Goal: Task Accomplishment & Management: Manage account settings

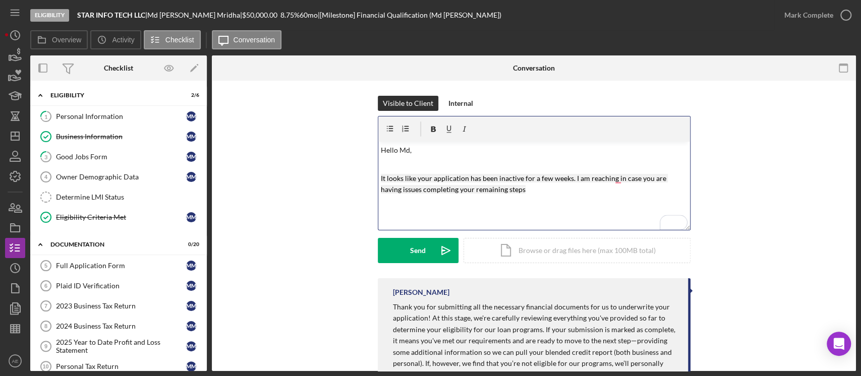
scroll to position [297, 0]
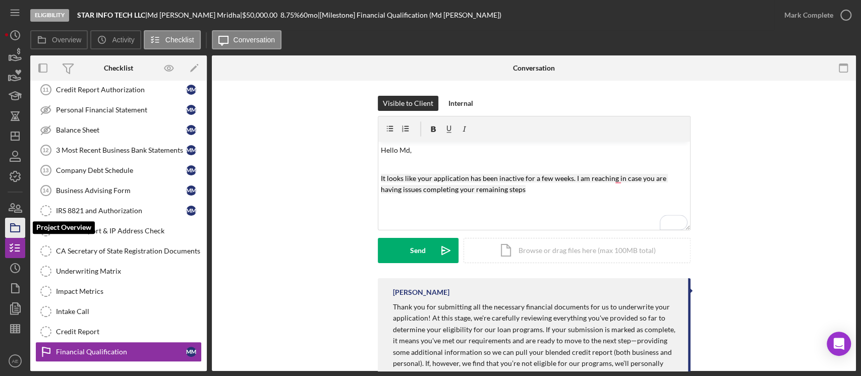
click at [21, 223] on icon "button" at bounding box center [15, 227] width 25 height 25
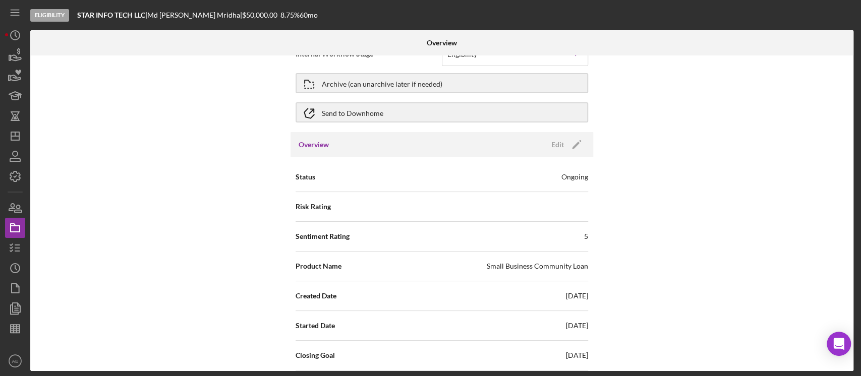
scroll to position [25, 0]
click at [16, 244] on icon "button" at bounding box center [15, 248] width 25 height 25
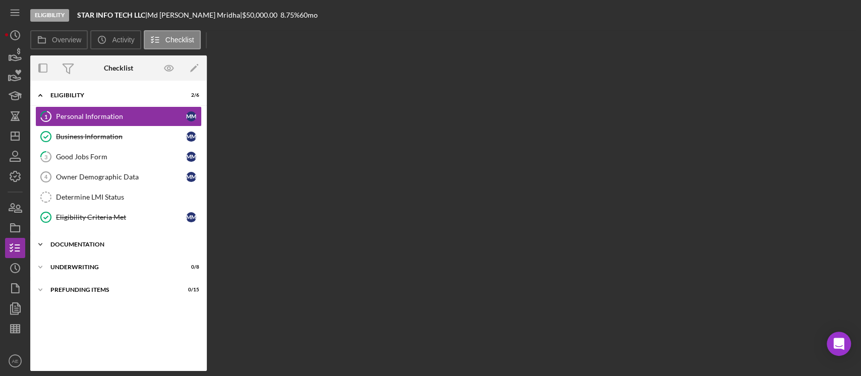
click at [95, 246] on div "Documentation" at bounding box center [122, 245] width 144 height 6
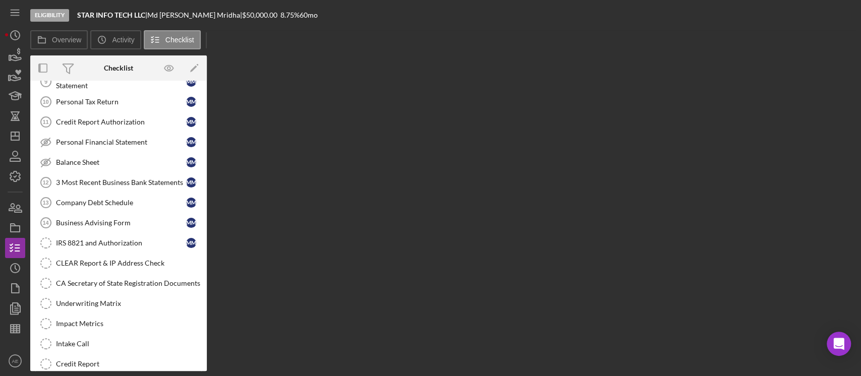
scroll to position [340, 0]
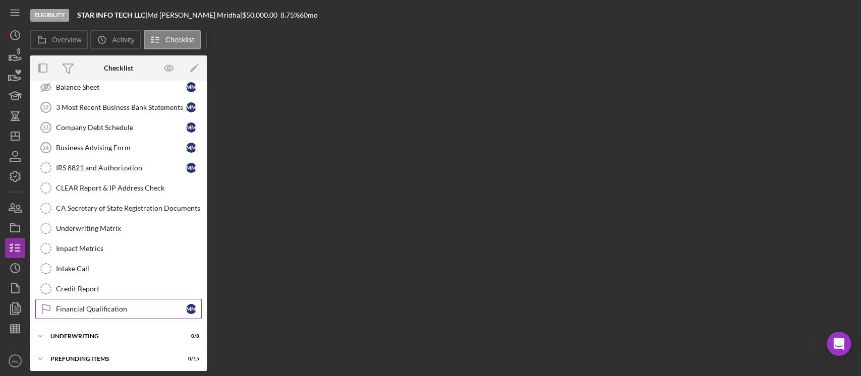
click at [113, 306] on div "Financial Qualification" at bounding box center [121, 309] width 130 height 8
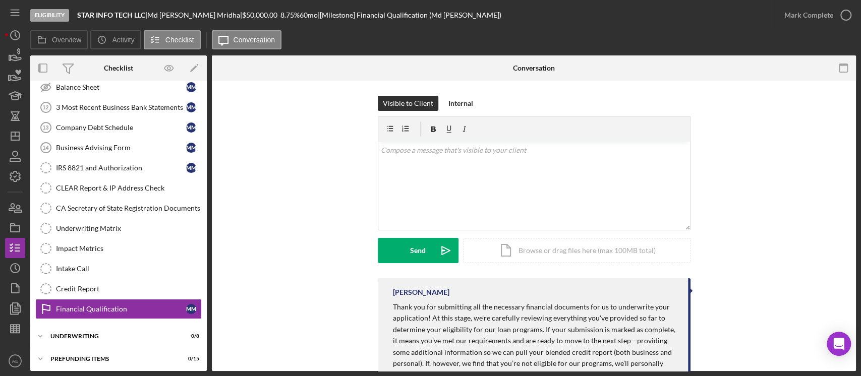
scroll to position [91, 0]
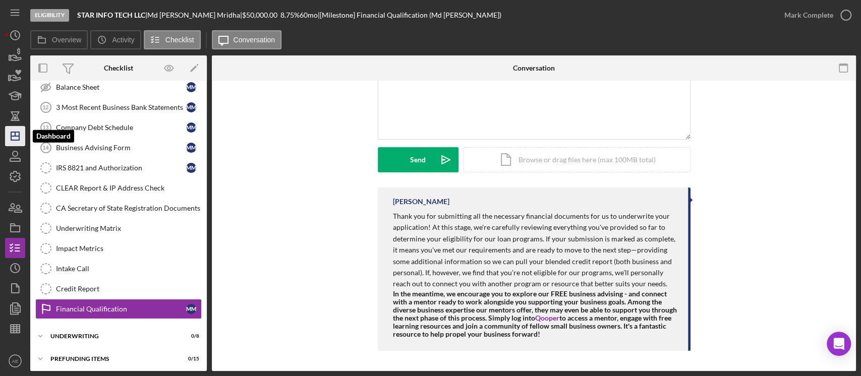
click at [19, 134] on polygon "button" at bounding box center [15, 136] width 8 height 8
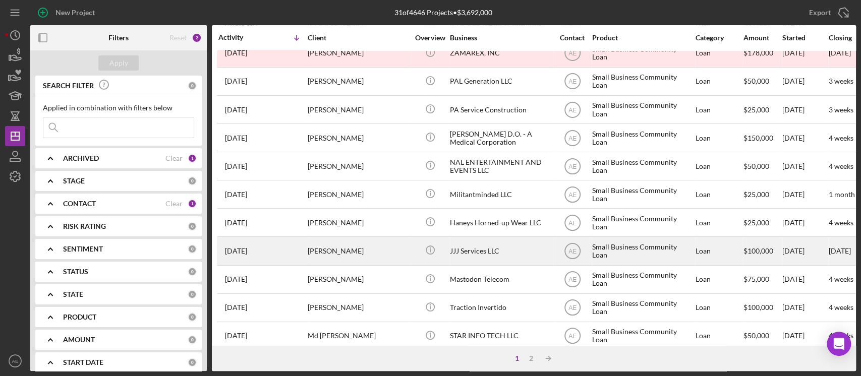
scroll to position [421, 0]
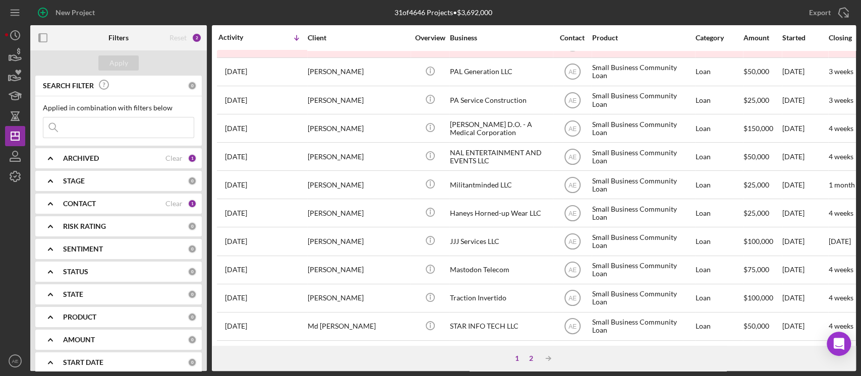
click at [533, 360] on div "2" at bounding box center [531, 359] width 14 height 8
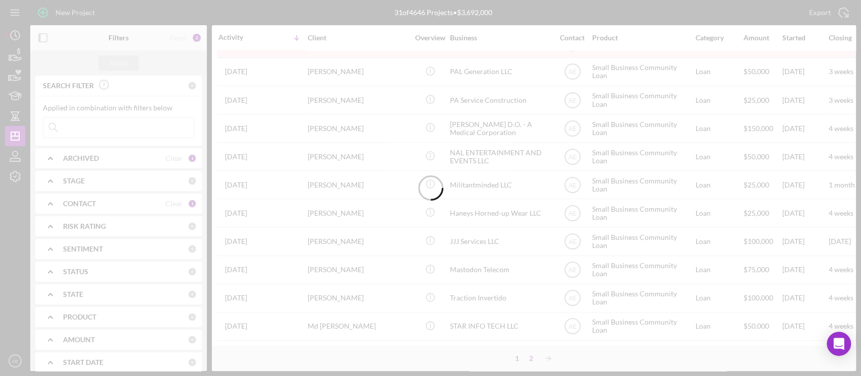
scroll to position [0, 0]
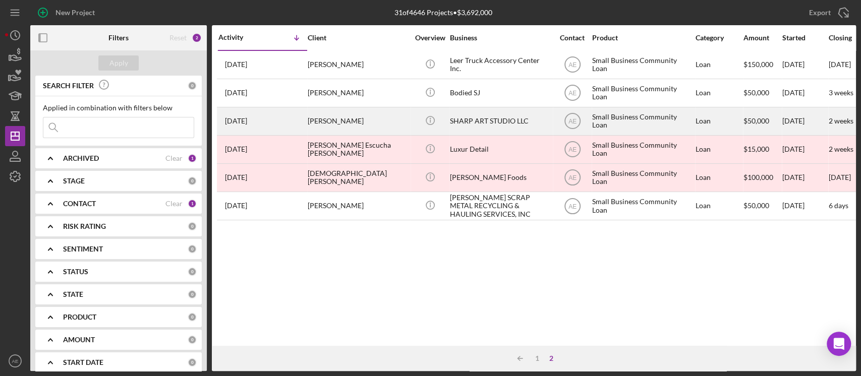
click at [379, 127] on div "[PERSON_NAME]" at bounding box center [358, 121] width 101 height 27
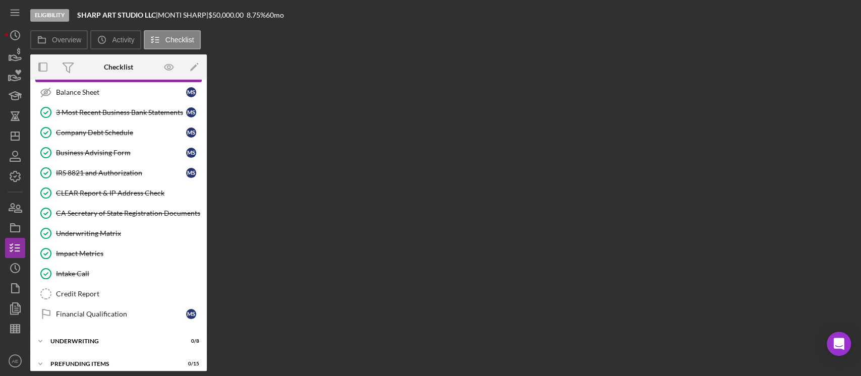
scroll to position [213, 0]
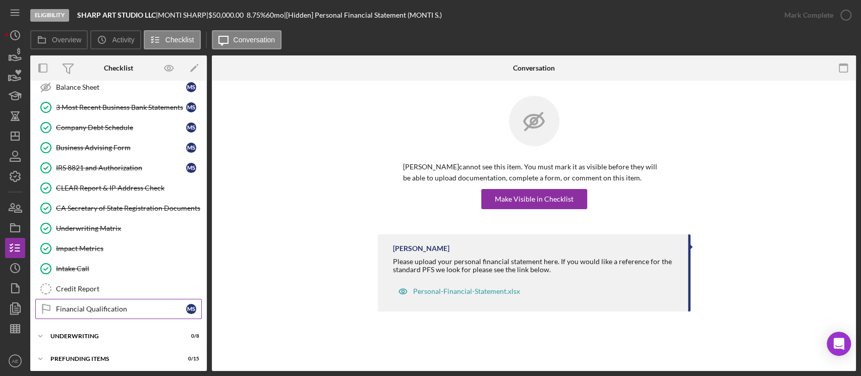
click at [91, 305] on div "Financial Qualification" at bounding box center [121, 309] width 130 height 8
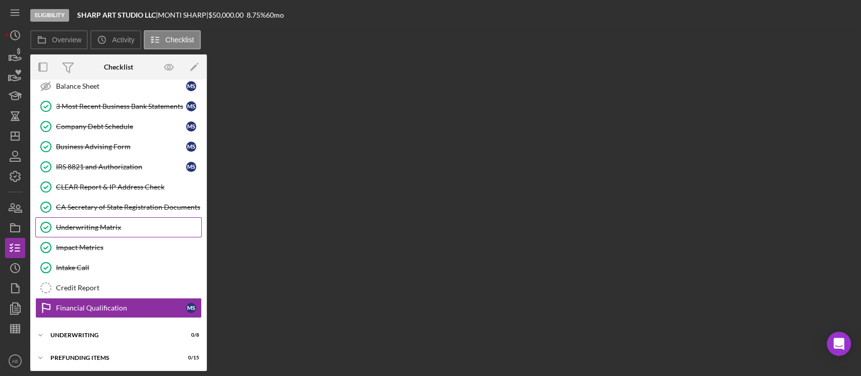
click at [114, 228] on div "Underwriting Matrix" at bounding box center [128, 227] width 145 height 8
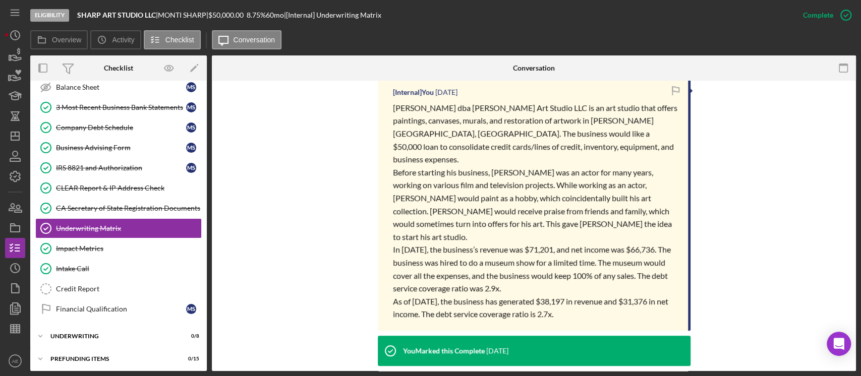
scroll to position [315, 0]
